Goal: Information Seeking & Learning: Learn about a topic

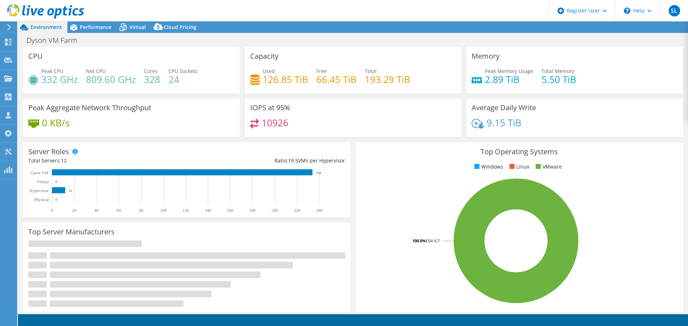
select select "[GEOGRAPHIC_DATA]"
select select "JPY"
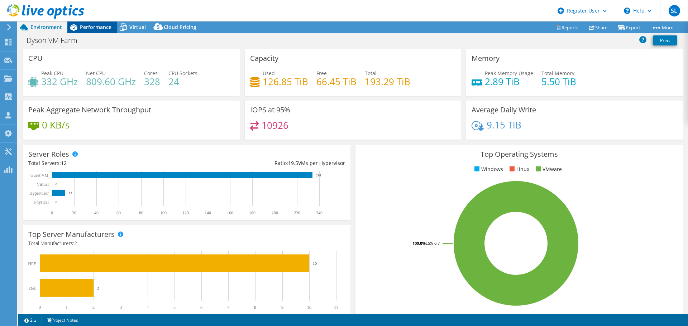
click at [96, 25] on span "Performance" at bounding box center [96, 27] width 32 height 7
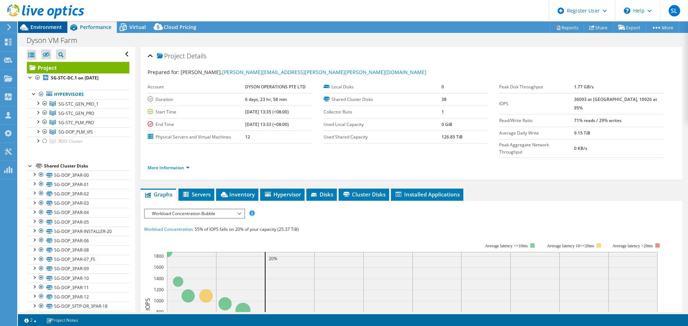
click at [44, 27] on span "Environment" at bounding box center [46, 27] width 32 height 7
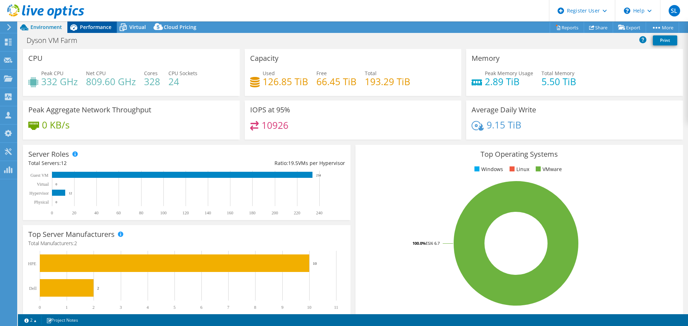
click at [103, 27] on span "Performance" at bounding box center [96, 27] width 32 height 7
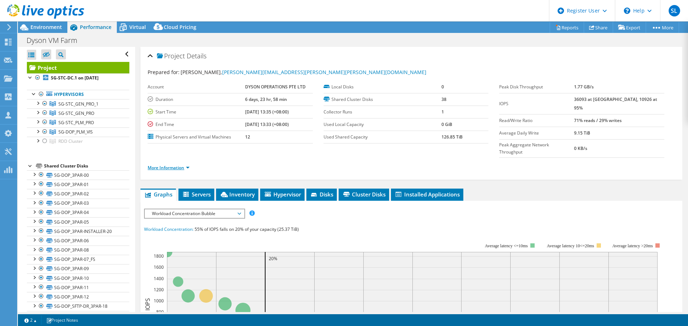
click at [178, 165] on link "More Information" at bounding box center [169, 168] width 42 height 6
click at [264, 137] on td "12" at bounding box center [279, 137] width 68 height 13
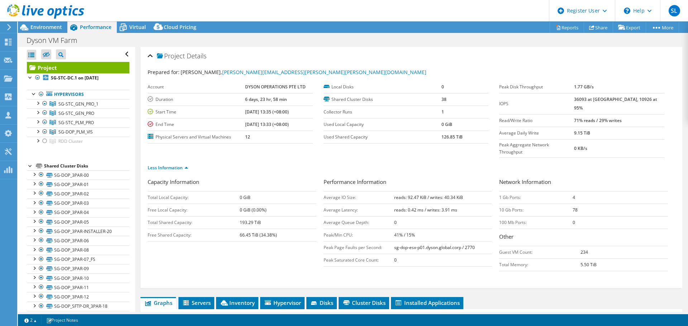
click at [259, 158] on div "Less Information" at bounding box center [411, 168] width 527 height 20
drag, startPoint x: 259, startPoint y: 137, endPoint x: 234, endPoint y: 137, distance: 24.7
click at [234, 137] on tr "Physical Servers and Virtual Machines 12" at bounding box center [230, 137] width 165 height 13
click at [245, 141] on td "12" at bounding box center [279, 137] width 68 height 13
